Goal: Task Accomplishment & Management: Manage account settings

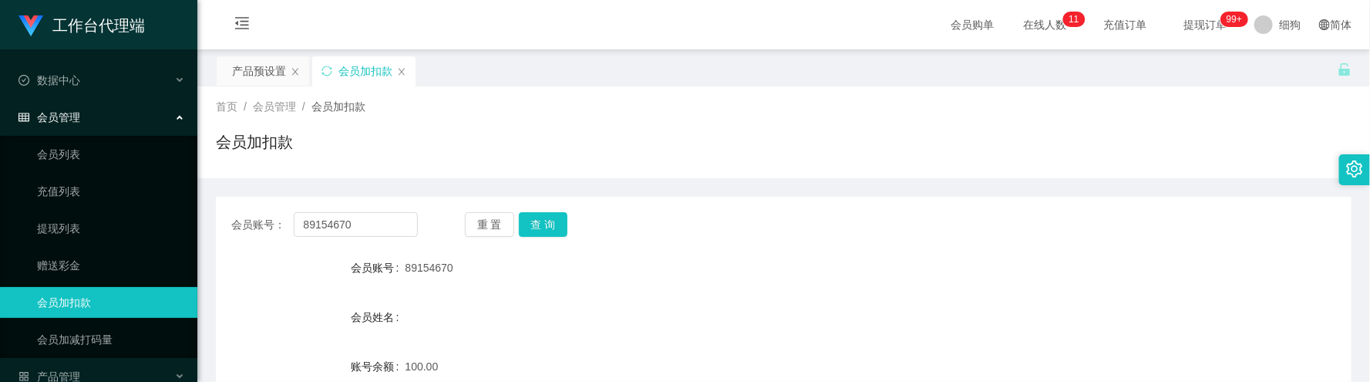
scroll to position [23, 0]
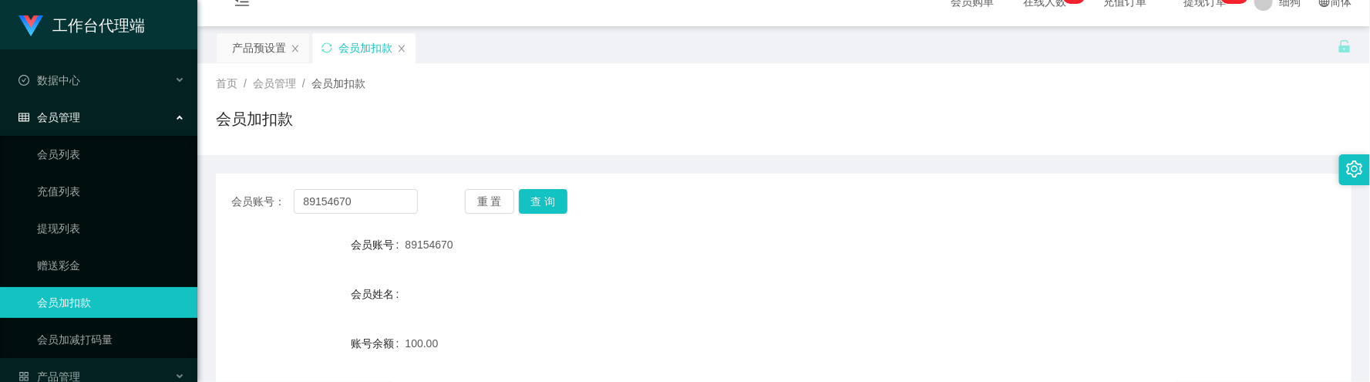
click at [214, 165] on main "关闭左侧 关闭右侧 关闭其它 刷新页面 产品预设置 会员加扣款 首页 / 会员管理 / 会员加扣款 / 会员加扣款 会员账号： 89154670 重 置 查 …" at bounding box center [783, 283] width 1172 height 514
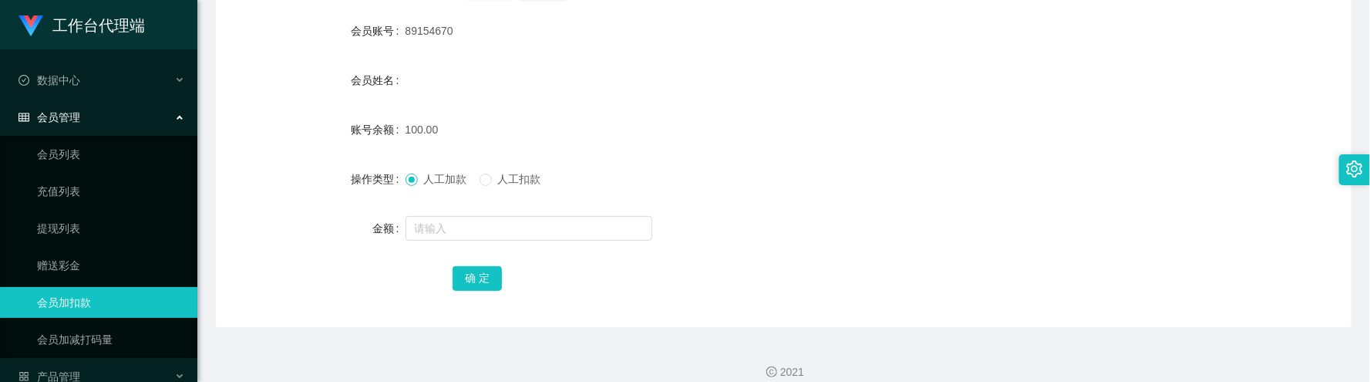
scroll to position [254, 0]
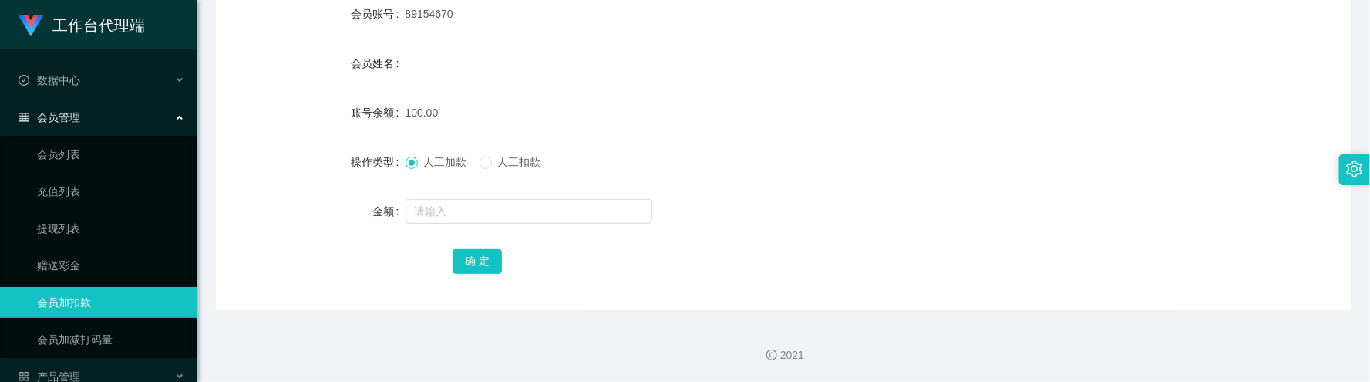
type input "123zha"
click at [521, 164] on span "人工扣款" at bounding box center [519, 162] width 55 height 12
click at [519, 217] on input "text" at bounding box center [528, 211] width 247 height 25
type input "130"
click at [488, 257] on button "确 定" at bounding box center [476, 261] width 49 height 25
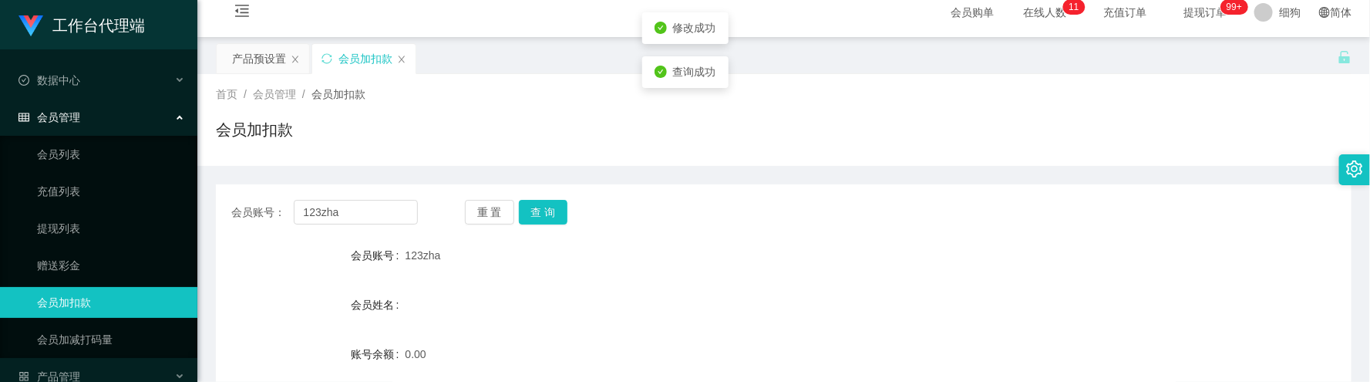
scroll to position [0, 0]
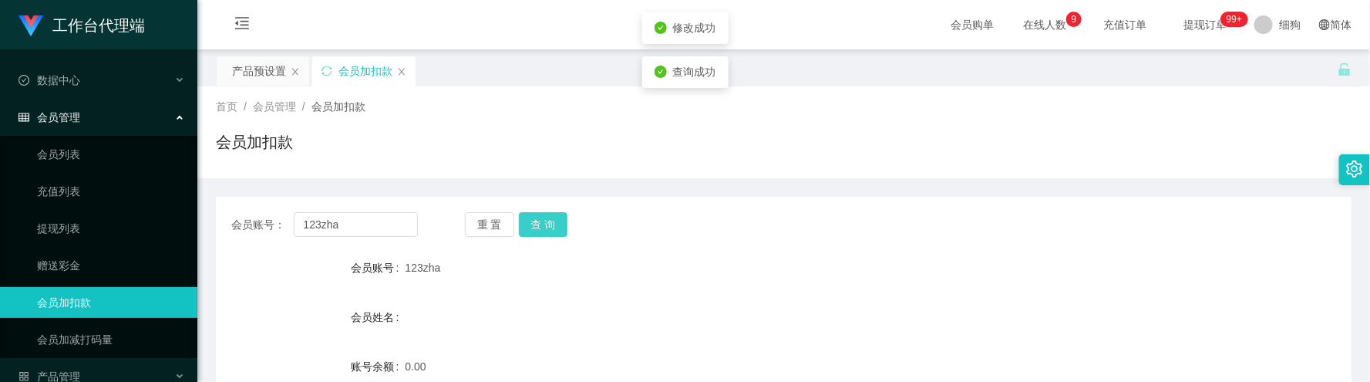
click at [546, 227] on button "查 询" at bounding box center [543, 224] width 49 height 25
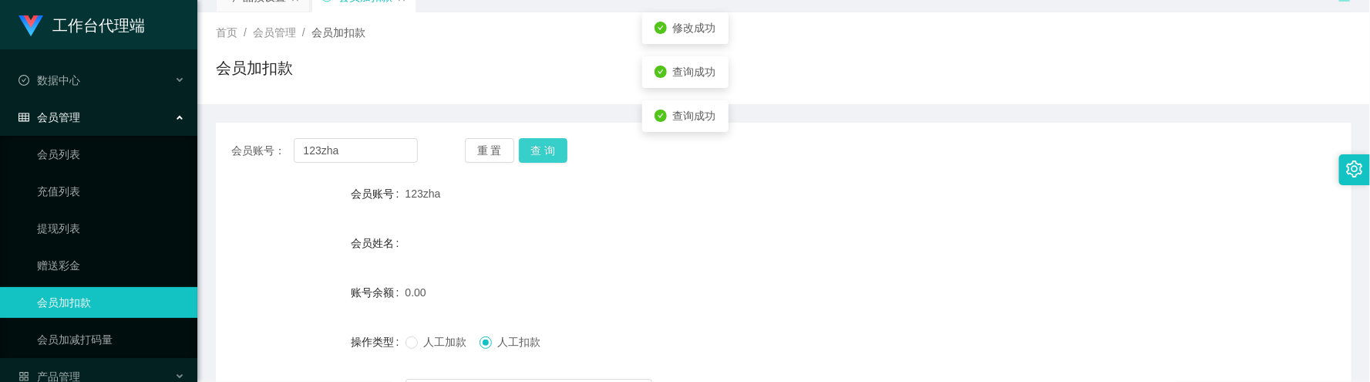
scroll to position [116, 0]
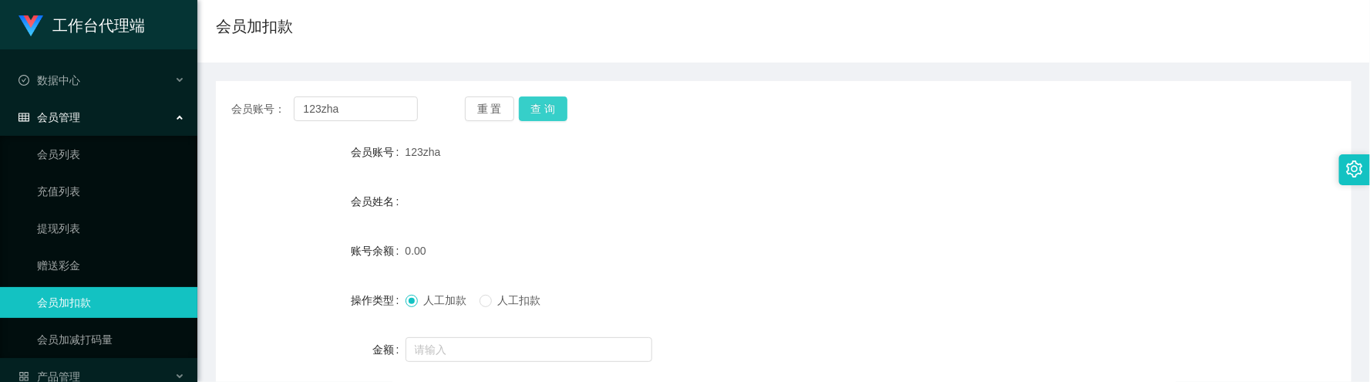
click at [546, 113] on button "查 询" at bounding box center [543, 108] width 49 height 25
click at [608, 192] on div "会员姓名" at bounding box center [783, 201] width 1135 height 31
click at [614, 207] on div "会员姓名" at bounding box center [783, 201] width 1135 height 31
click at [550, 116] on button "查 询" at bounding box center [543, 108] width 49 height 25
drag, startPoint x: 290, startPoint y: 245, endPoint x: 414, endPoint y: 102, distance: 189.6
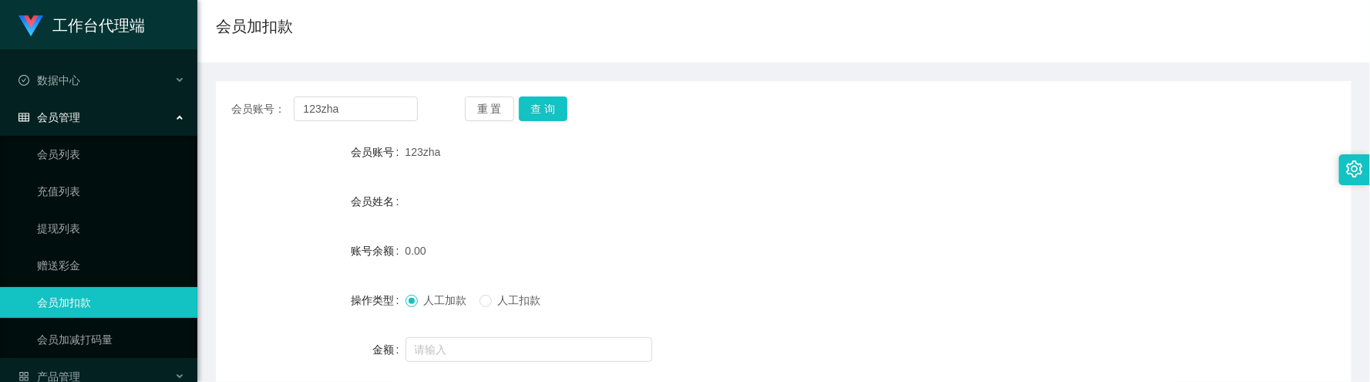
click at [291, 245] on div "账号余额" at bounding box center [311, 250] width 190 height 31
